Goal: Find specific page/section: Find specific page/section

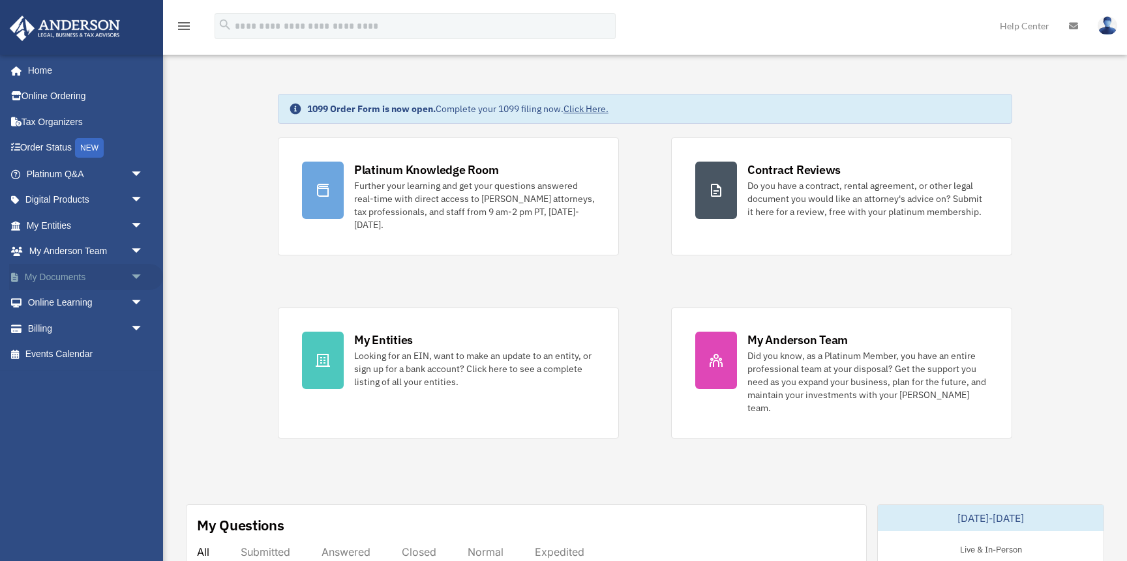
click at [93, 279] on link "My Documents arrow_drop_down" at bounding box center [86, 277] width 154 height 26
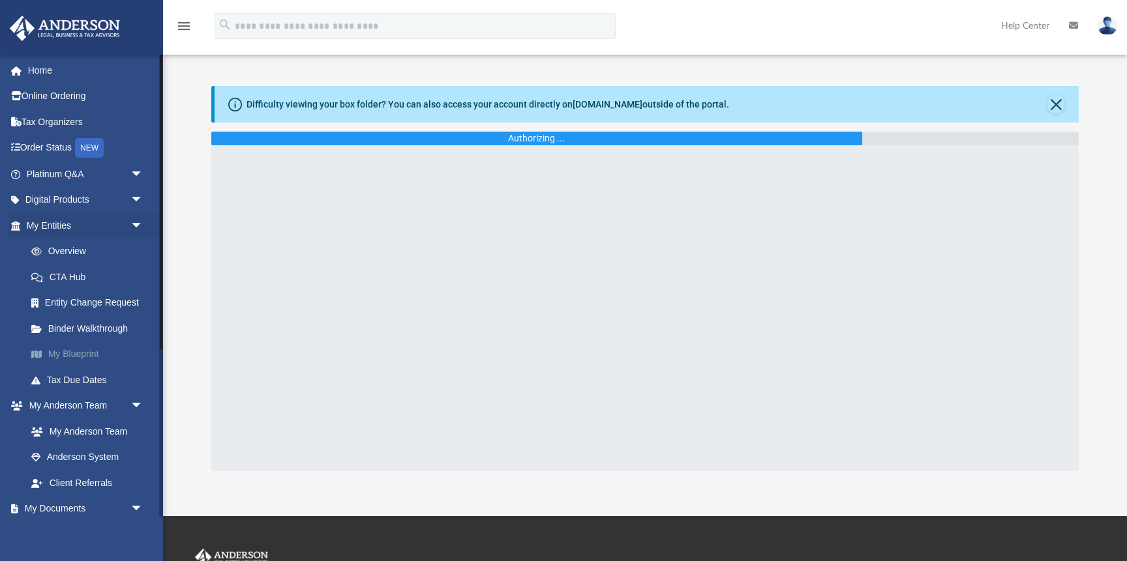
click at [87, 354] on link "My Blueprint" at bounding box center [90, 355] width 145 height 26
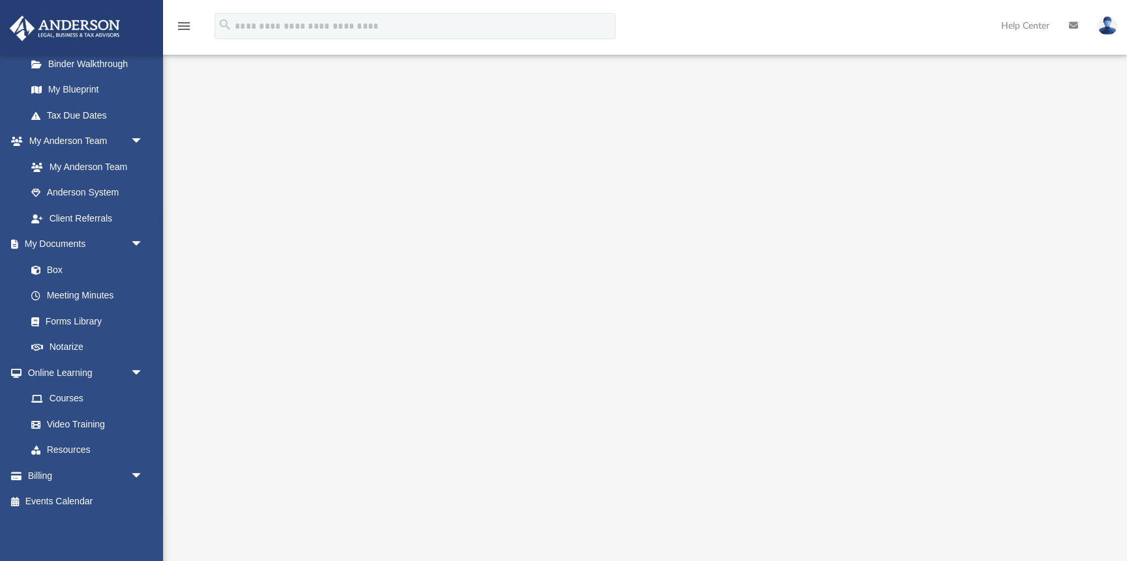
click at [1109, 27] on img at bounding box center [1108, 25] width 20 height 19
click at [1054, 152] on div at bounding box center [644, 347] width 867 height 522
